Goal: Transaction & Acquisition: Purchase product/service

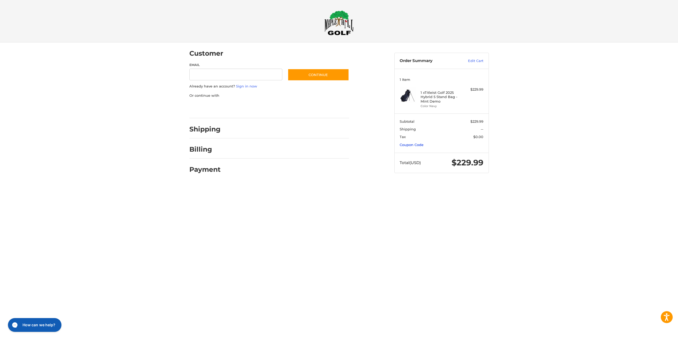
click at [410, 143] on link "Coupon Code" at bounding box center [412, 145] width 24 height 4
click at [432, 155] on input "Gift Certificate or Coupon Code" at bounding box center [426, 156] width 53 height 12
type input "*********"
click at [467, 153] on button "Apply" at bounding box center [470, 156] width 28 height 12
click at [402, 102] on img at bounding box center [408, 95] width 16 height 16
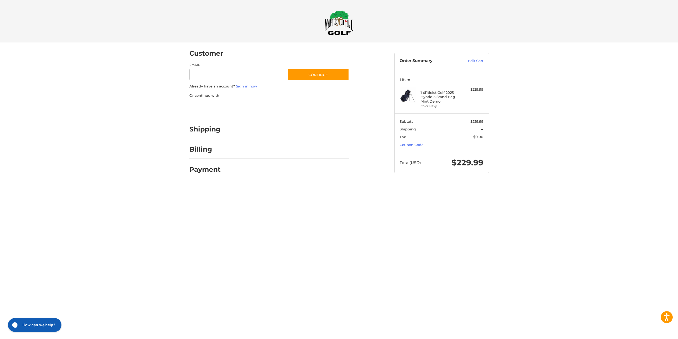
click at [342, 24] on img at bounding box center [339, 22] width 29 height 25
